Goal: Information Seeking & Learning: Learn about a topic

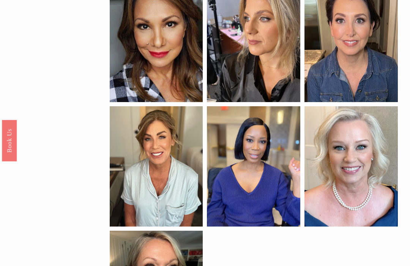
scroll to position [222, 0]
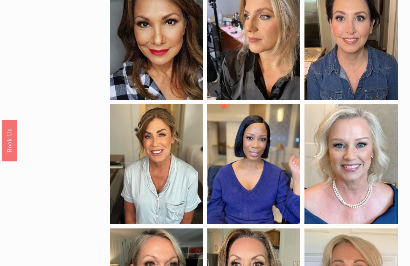
click at [367, 156] on div at bounding box center [350, 164] width 93 height 120
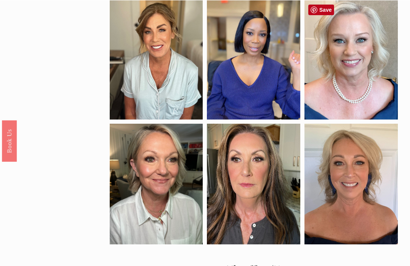
scroll to position [327, 0]
click at [230, 266] on h2 "<< 1 2 3 4 >>" at bounding box center [254, 266] width 288 height 11
click at [250, 264] on link "2" at bounding box center [252, 265] width 4 height 11
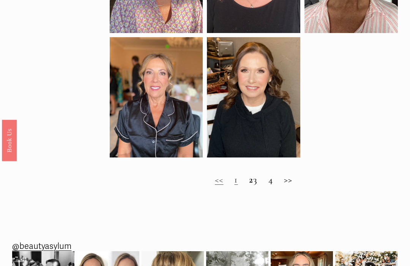
scroll to position [415, 0]
click at [261, 183] on h2 "<< 1 2 3 4 >>" at bounding box center [254, 179] width 288 height 11
click at [264, 183] on h2 "<< 1 2 3 4 >>" at bounding box center [254, 179] width 288 height 11
click at [275, 182] on h2 "<< 1 2 3 4 >>" at bounding box center [254, 179] width 288 height 11
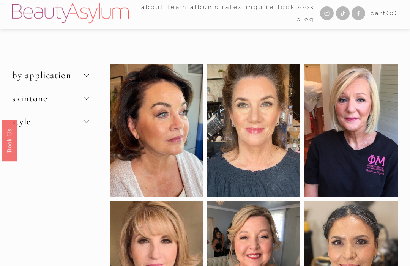
scroll to position [0, 0]
